Goal: Find specific page/section: Find specific page/section

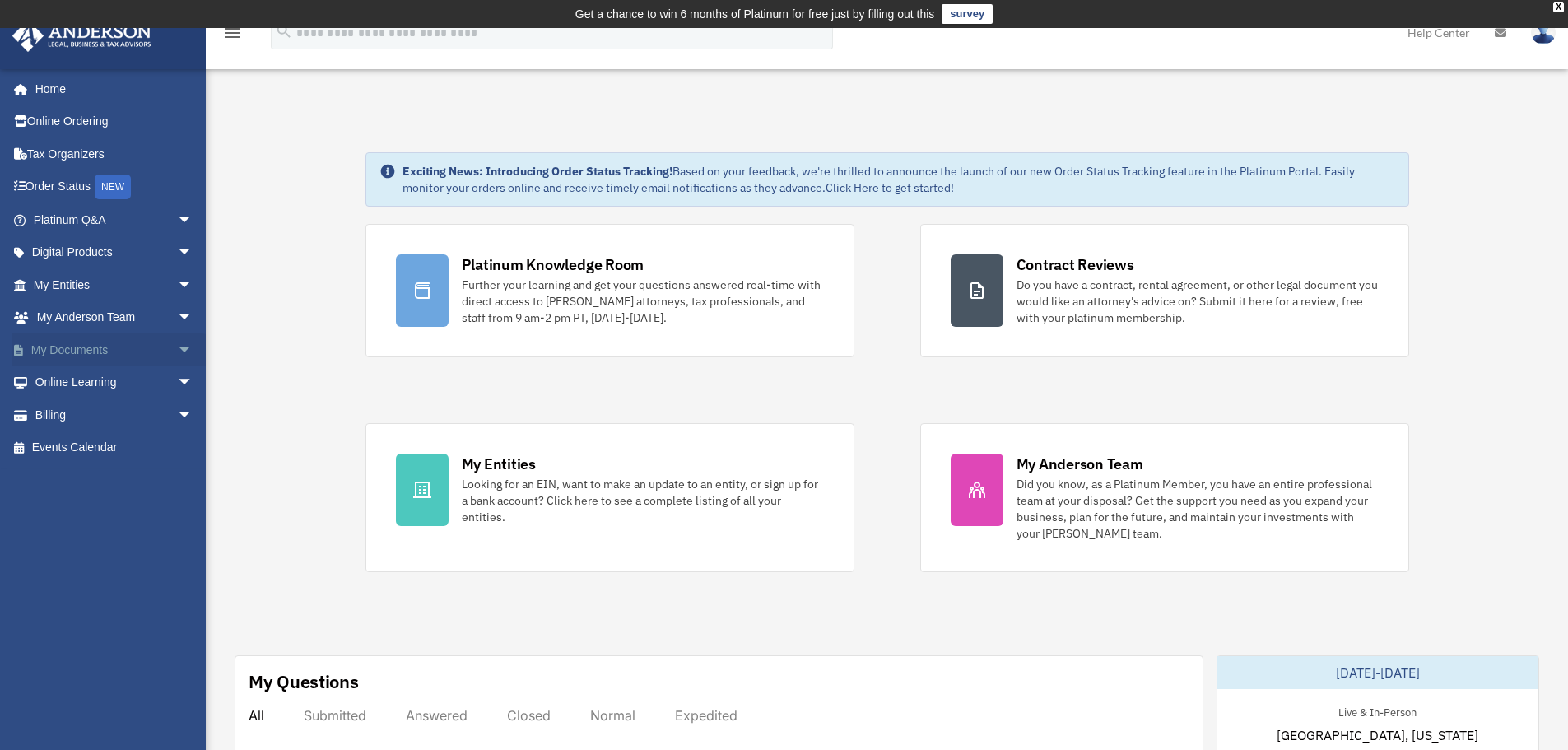
click at [177, 349] on span "arrow_drop_down" at bounding box center [193, 350] width 33 height 34
click at [137, 391] on link "Box" at bounding box center [121, 382] width 195 height 33
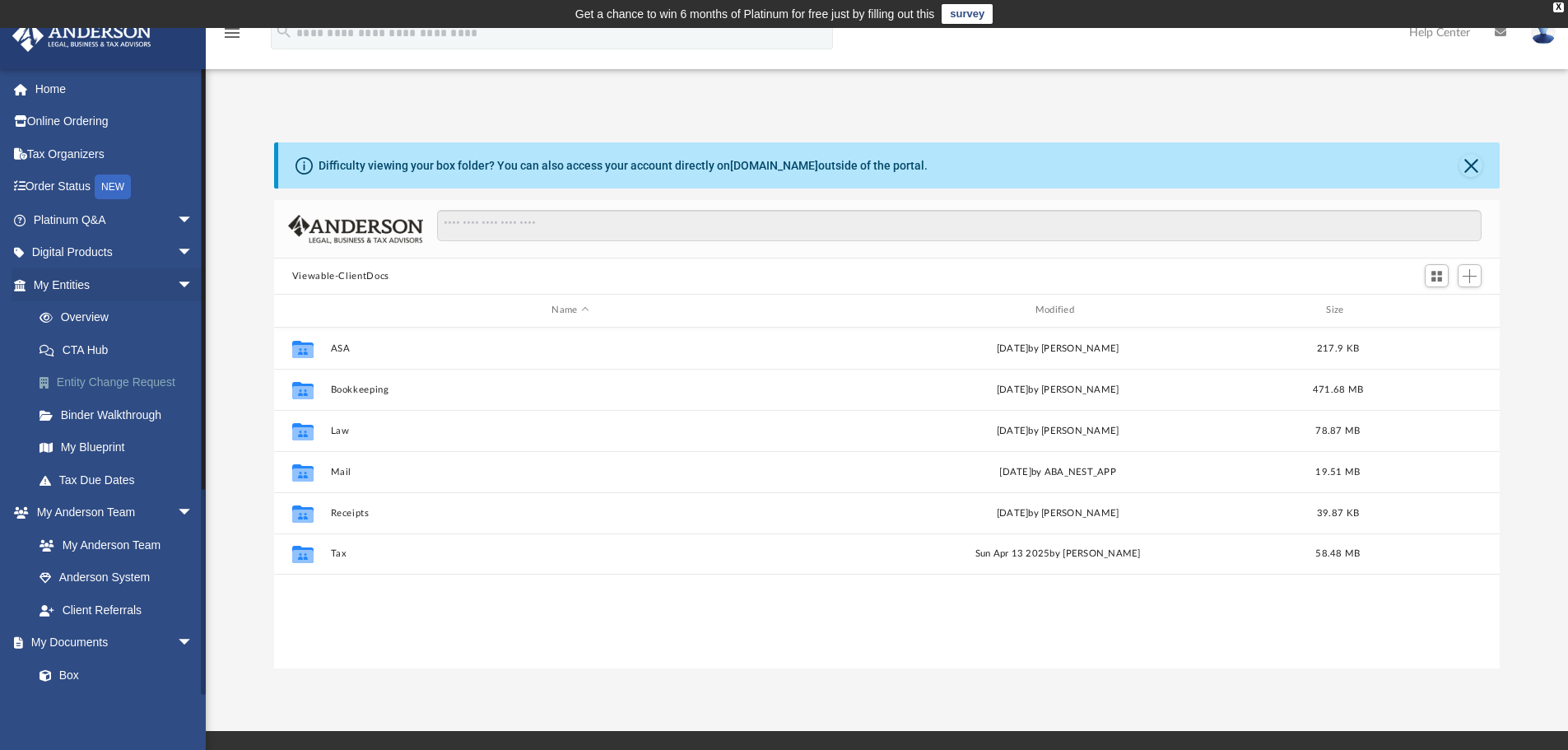
scroll to position [362, 1213]
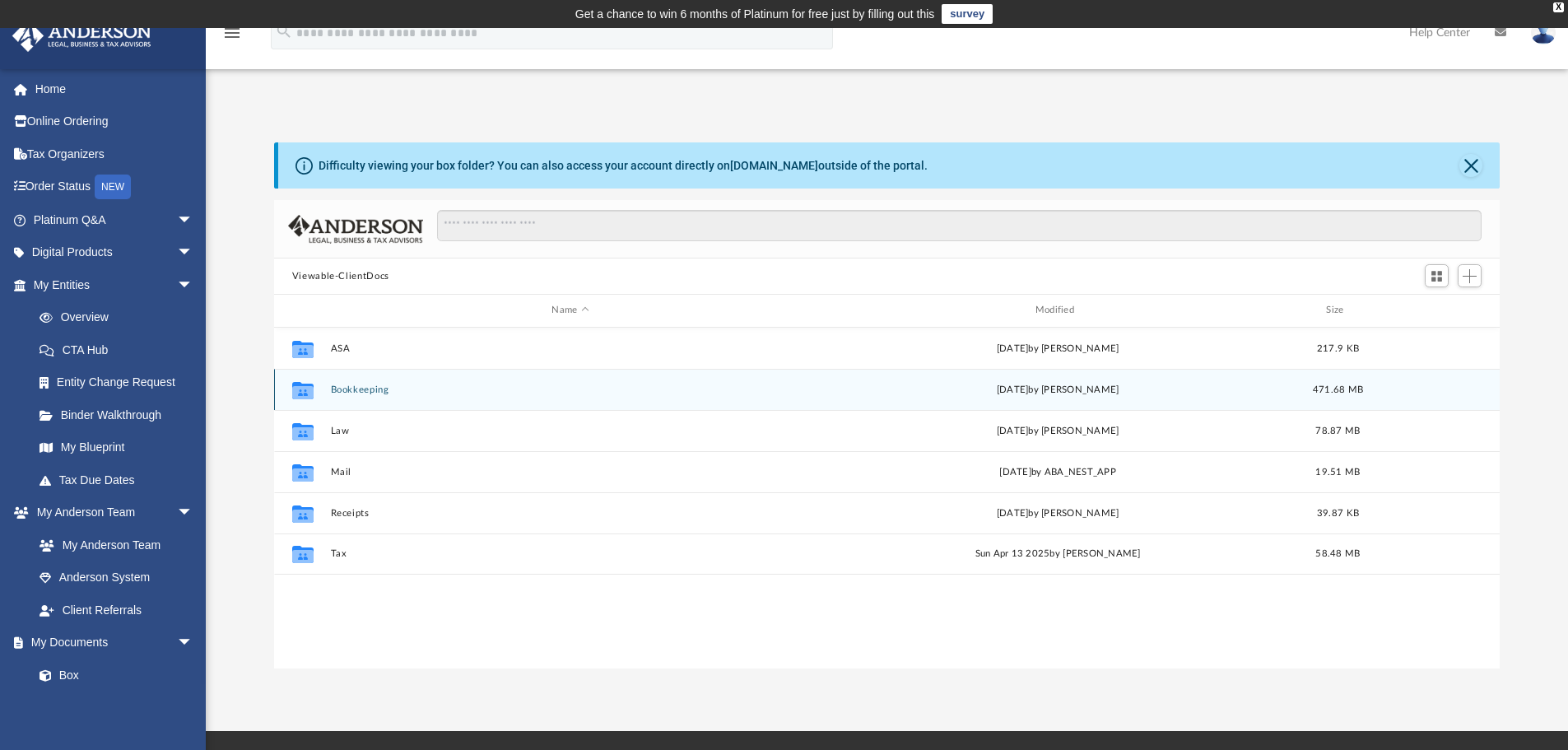
click at [383, 394] on button "Bookkeeping" at bounding box center [570, 390] width 480 height 10
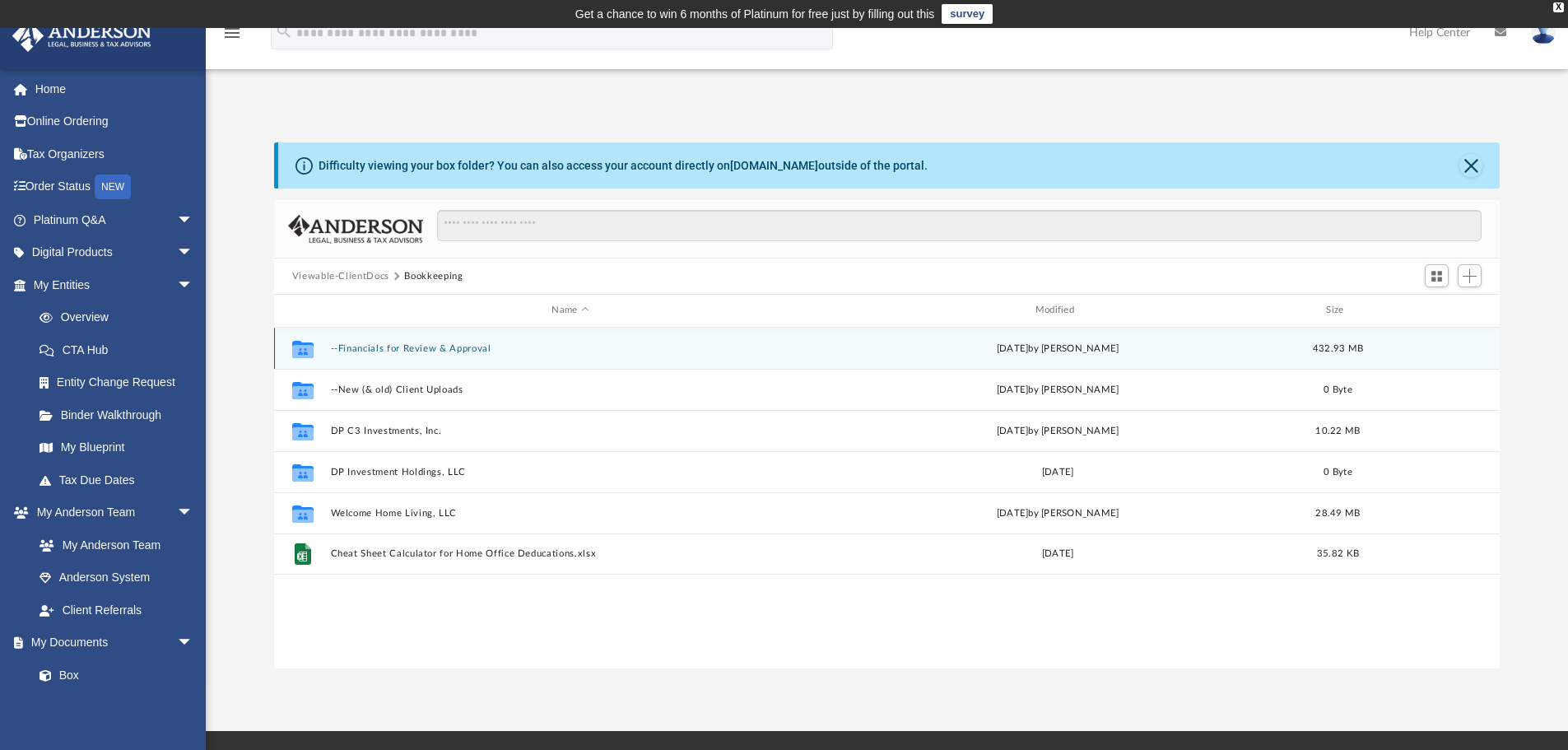
click at [438, 355] on div "Collaborated Folder --Financials for Review & Approval [DATE] by [PERSON_NAME] …" at bounding box center [887, 348] width 1226 height 41
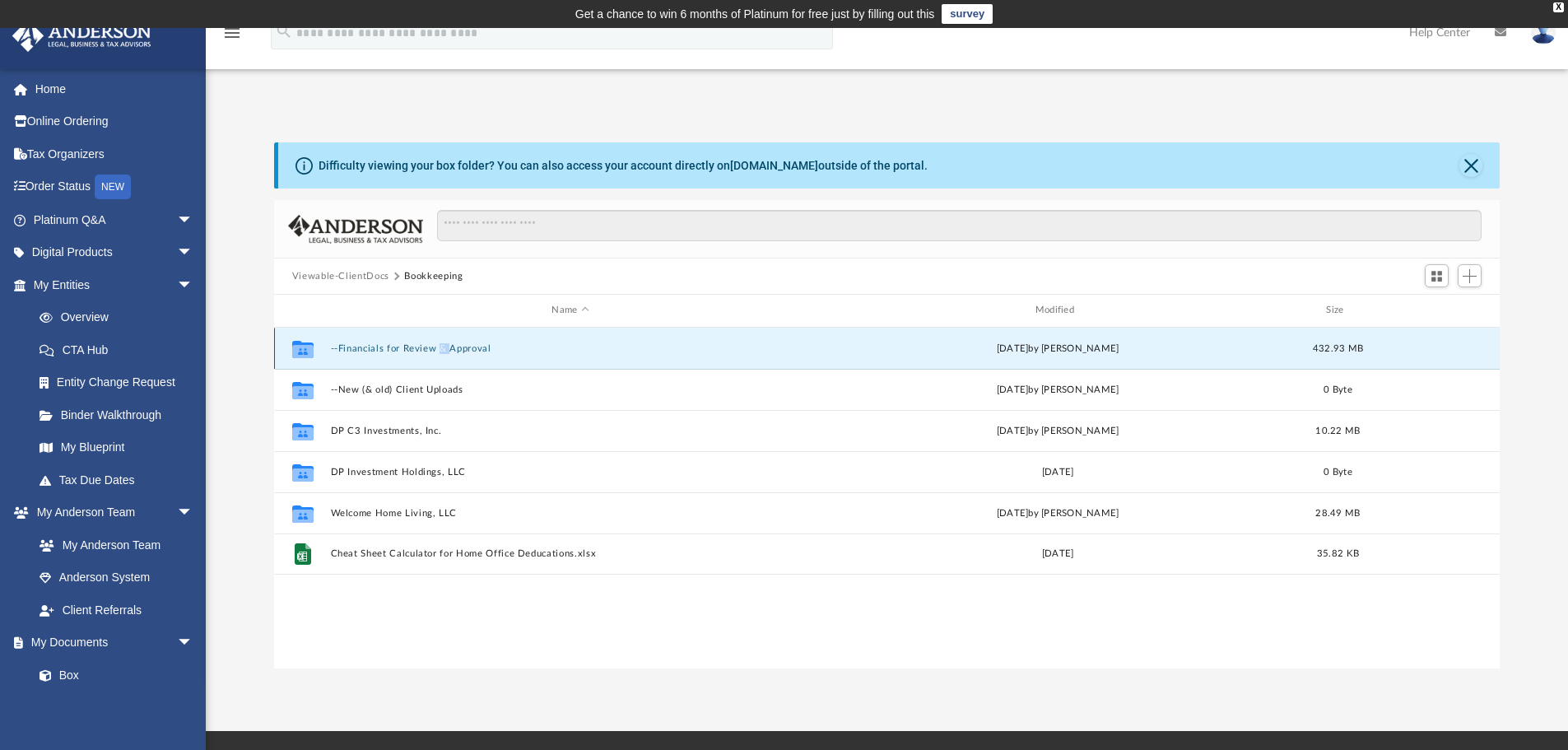
click at [438, 355] on div "Collaborated Folder --Financials for Review & Approval [DATE] by [PERSON_NAME] …" at bounding box center [887, 348] width 1226 height 41
click at [489, 350] on button "--Financials for Review & Approval" at bounding box center [570, 348] width 480 height 10
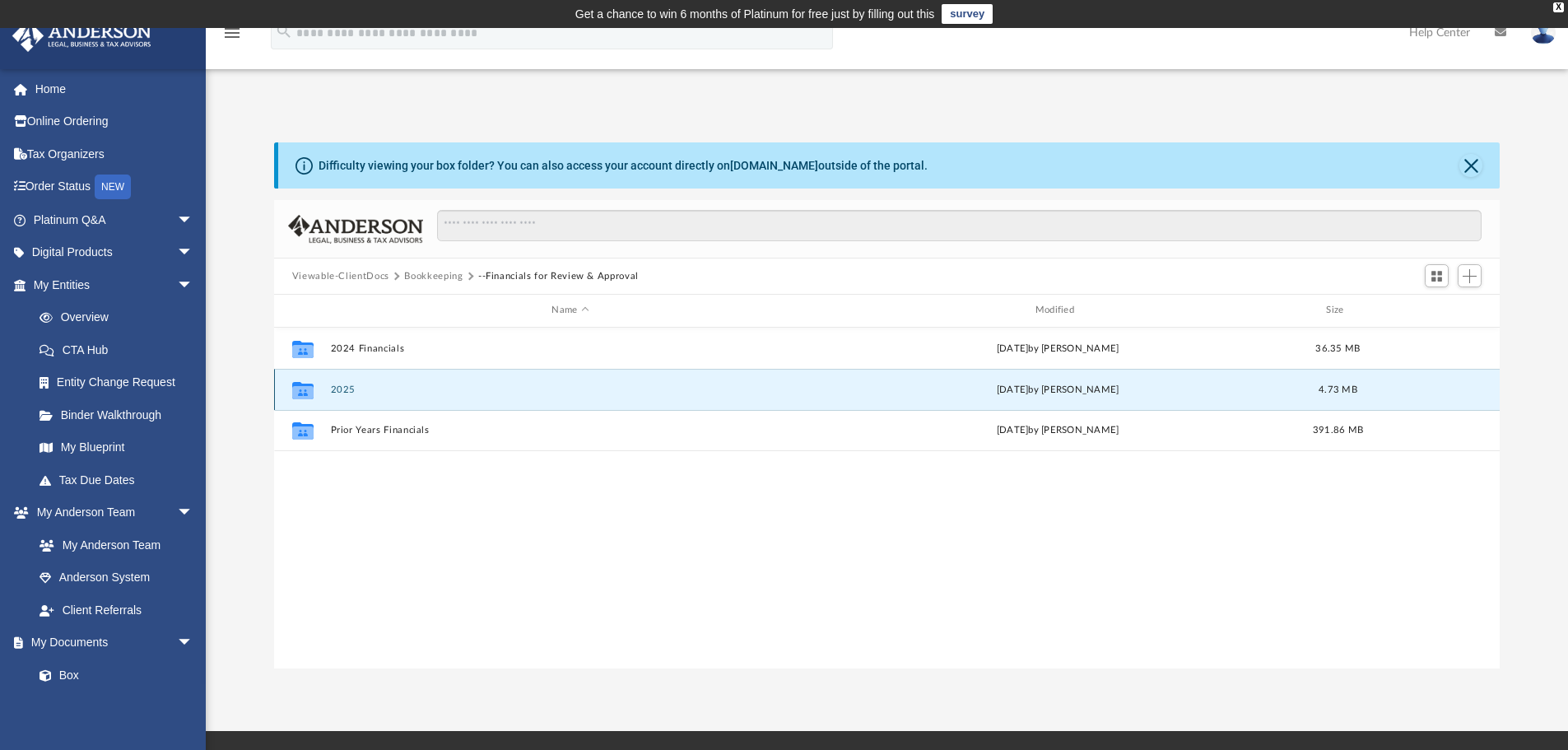
click at [374, 391] on button "2025" at bounding box center [570, 390] width 480 height 10
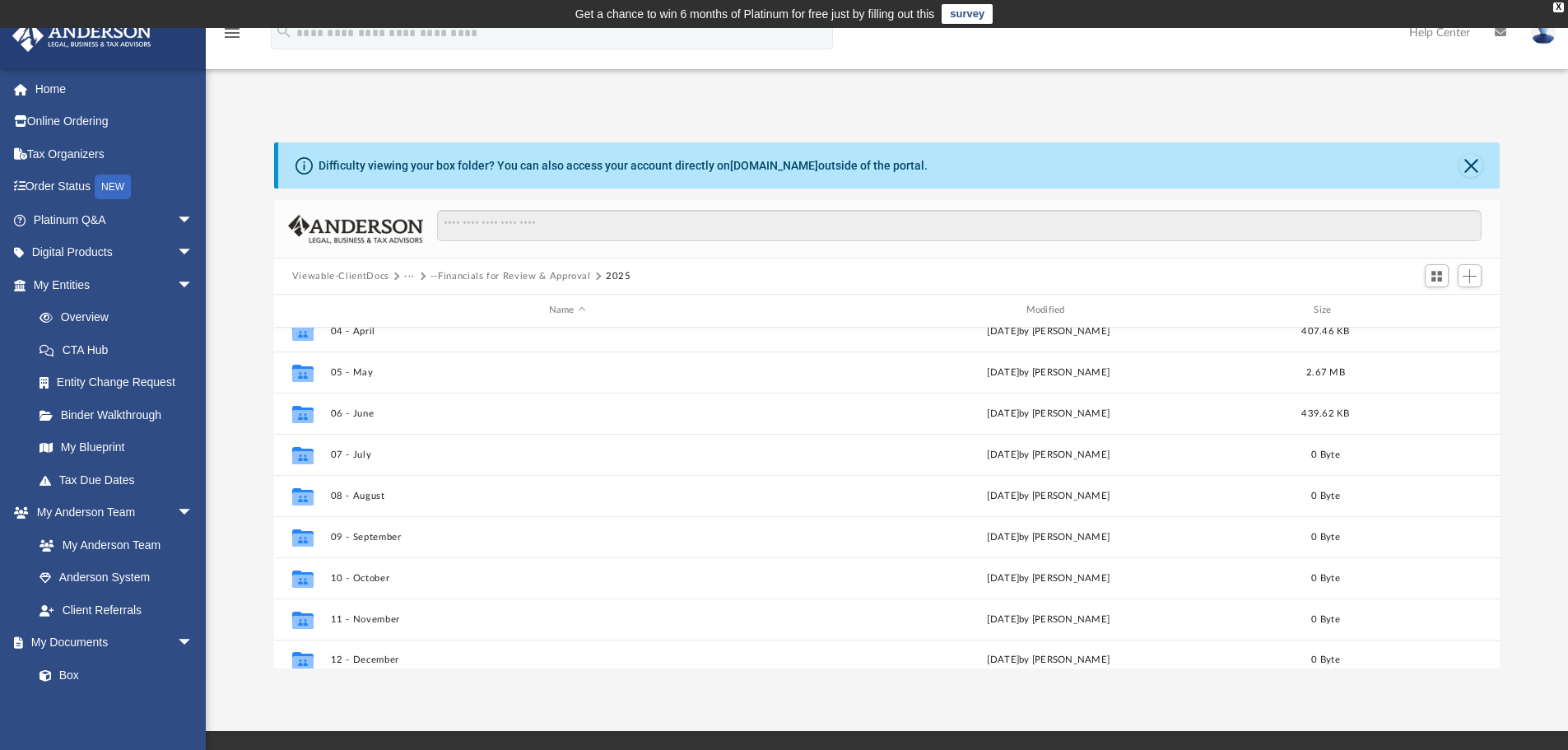
scroll to position [154, 0]
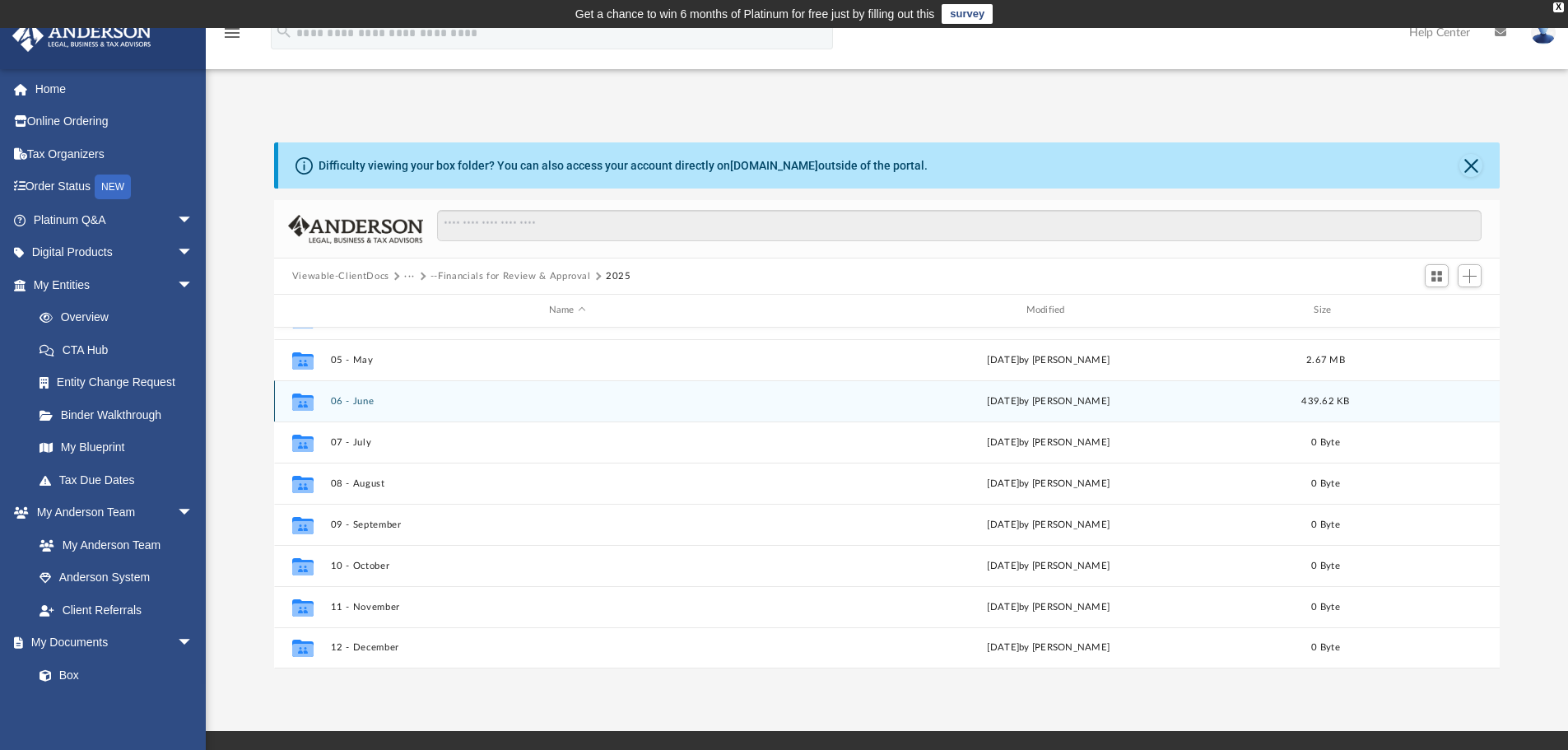
click at [371, 404] on button "06 - June" at bounding box center [567, 401] width 474 height 10
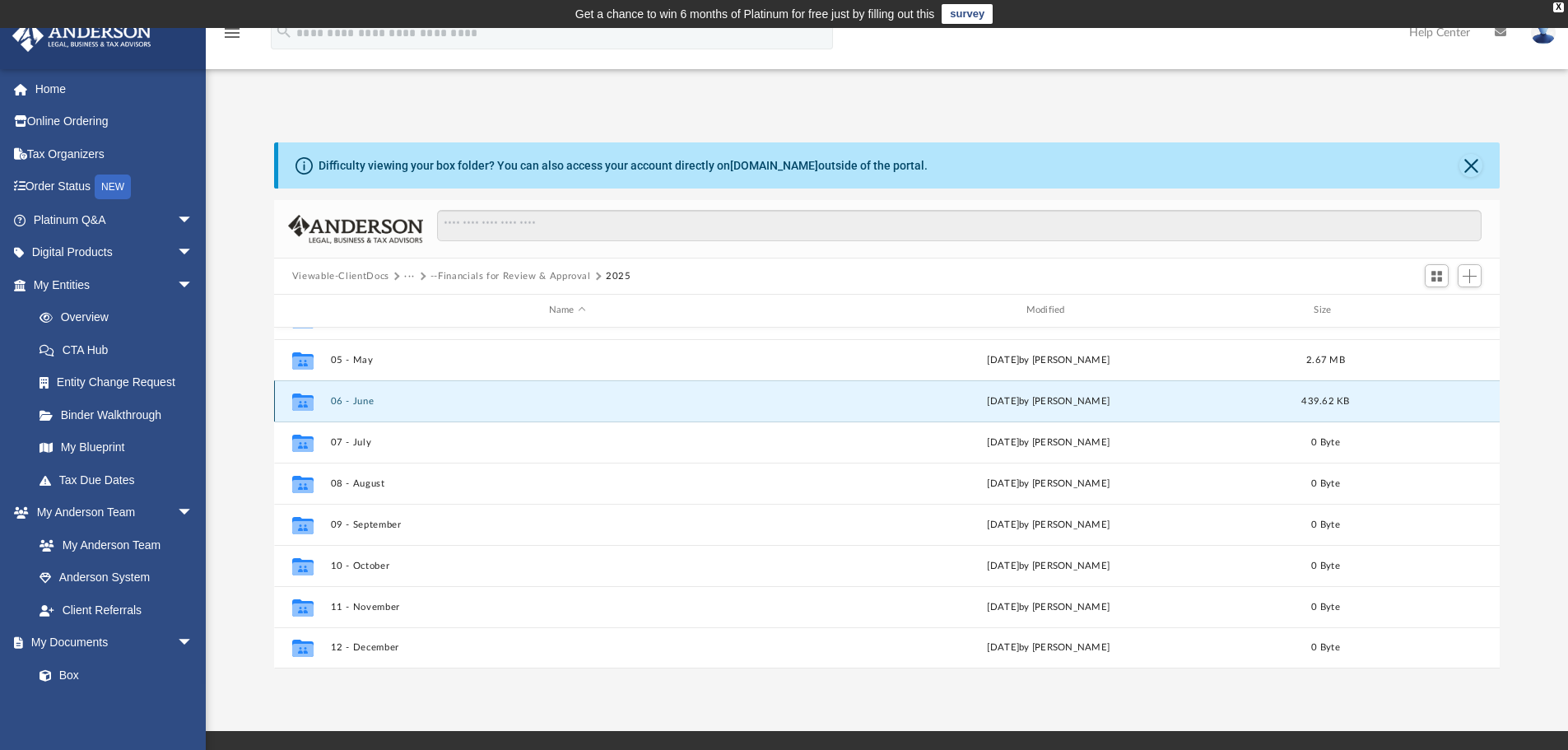
click at [371, 404] on button "06 - June" at bounding box center [567, 401] width 474 height 10
